Goal: Information Seeking & Learning: Learn about a topic

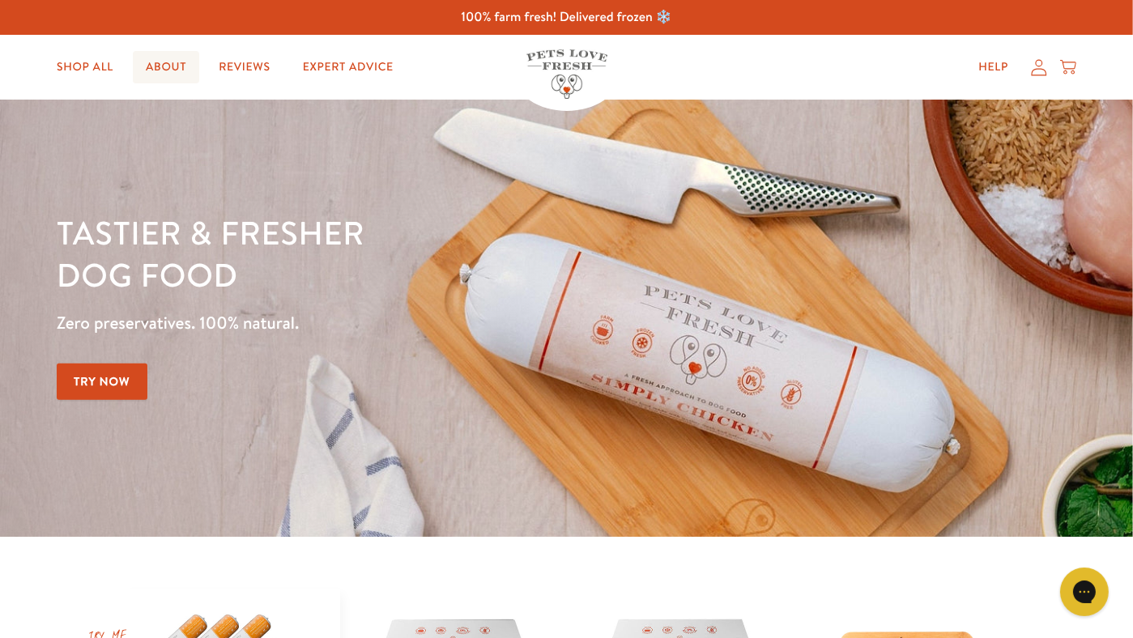
click at [175, 72] on link "About" at bounding box center [166, 67] width 66 height 32
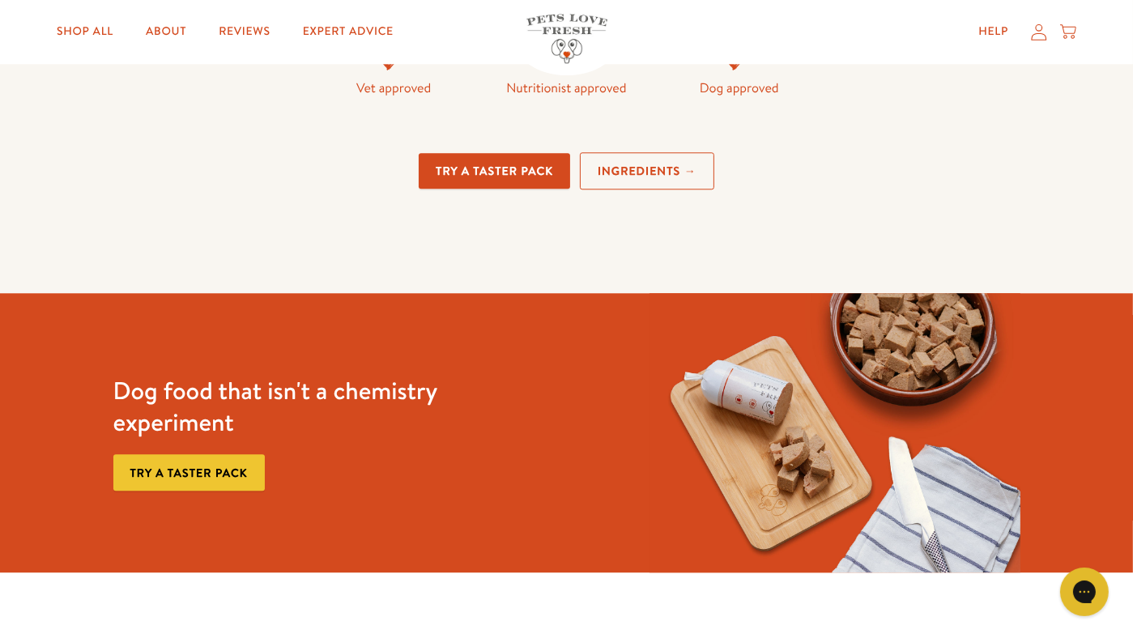
scroll to position [4283, 0]
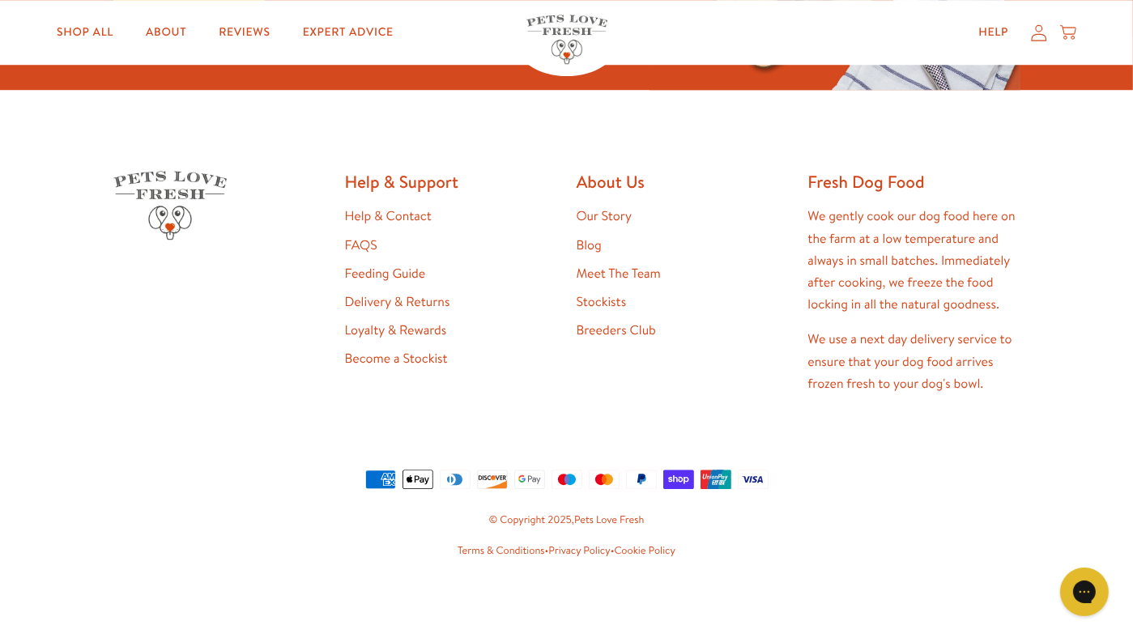
click at [591, 219] on link "Our Story" at bounding box center [605, 216] width 56 height 18
